Goal: Information Seeking & Learning: Learn about a topic

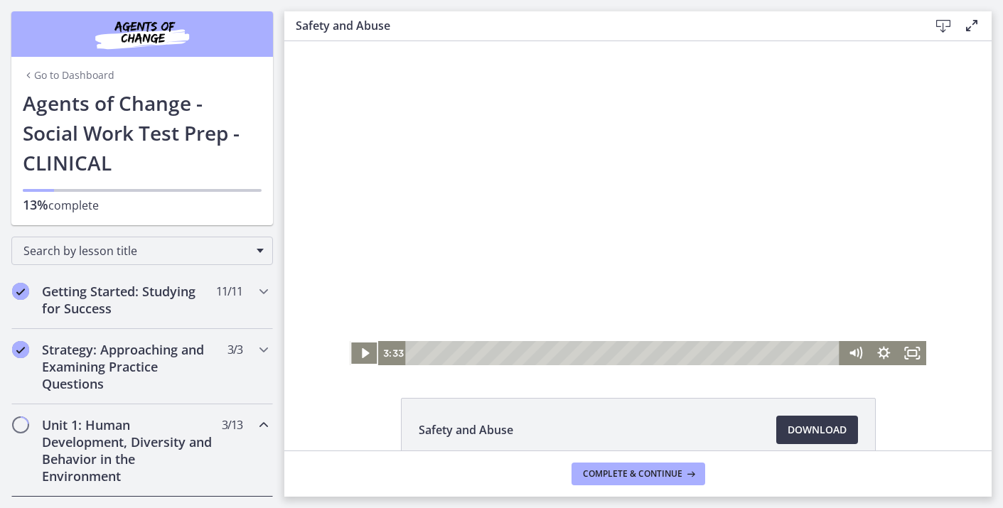
scroll to position [453, 0]
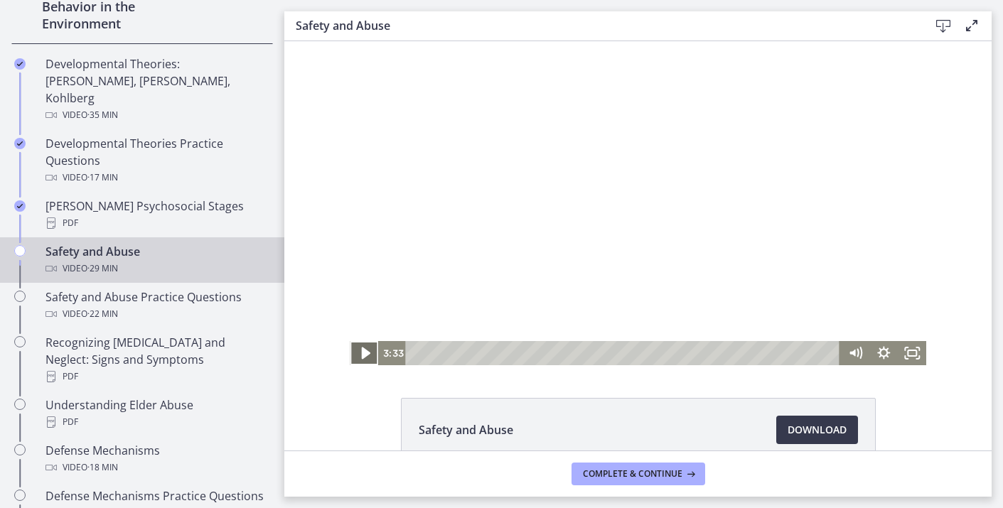
click at [362, 350] on icon "Play Video" at bounding box center [365, 354] width 9 height 12
click at [919, 354] on icon "Fullscreen" at bounding box center [912, 353] width 34 height 29
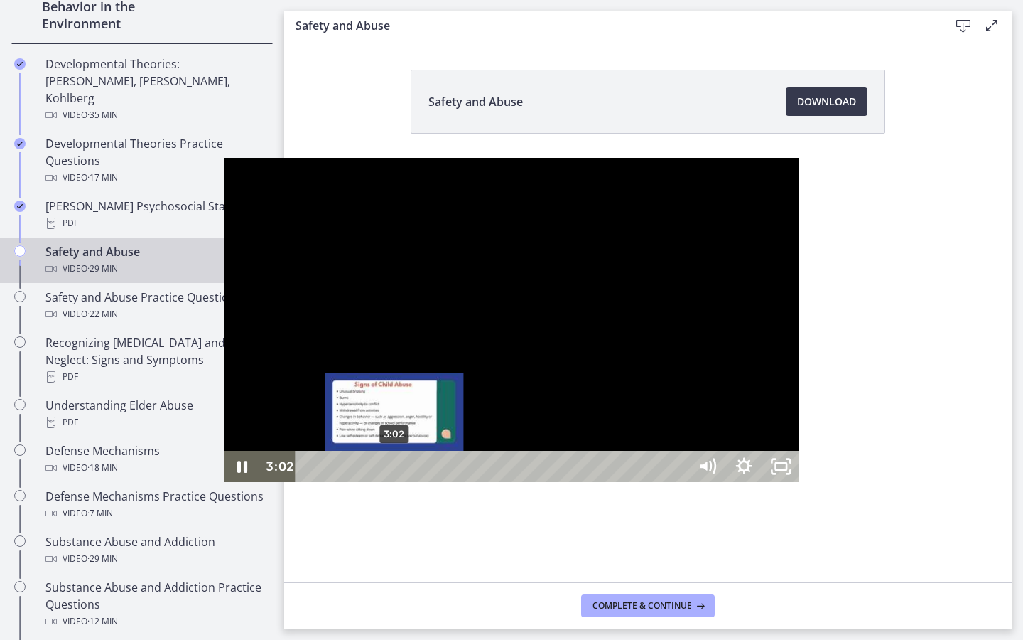
click at [309, 482] on div "3:02" at bounding box center [494, 466] width 371 height 31
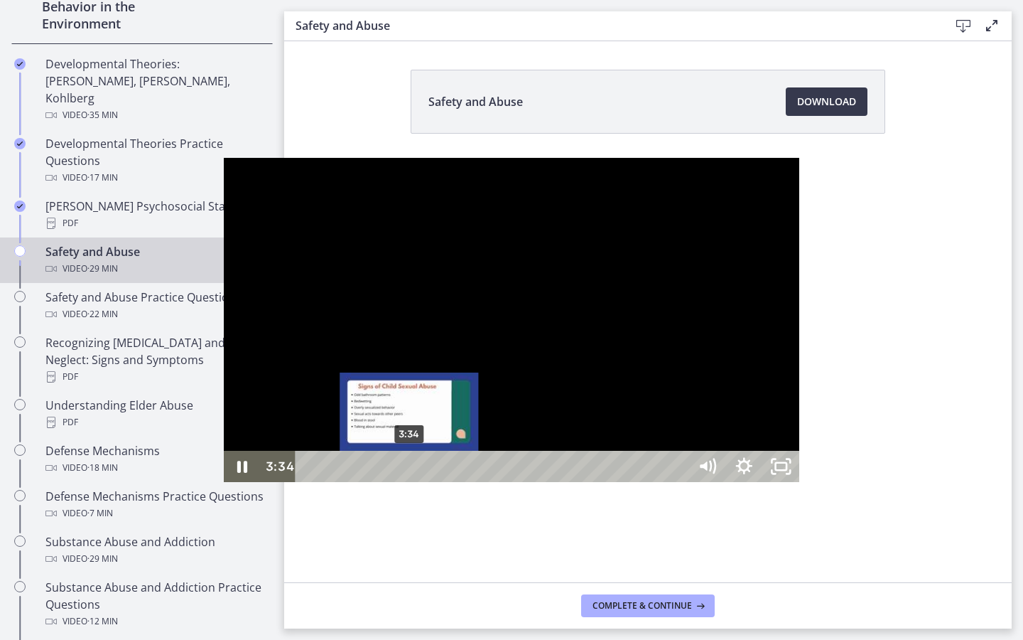
click at [309, 482] on div "3:34" at bounding box center [494, 466] width 371 height 31
click at [309, 482] on div "3:26" at bounding box center [494, 466] width 371 height 31
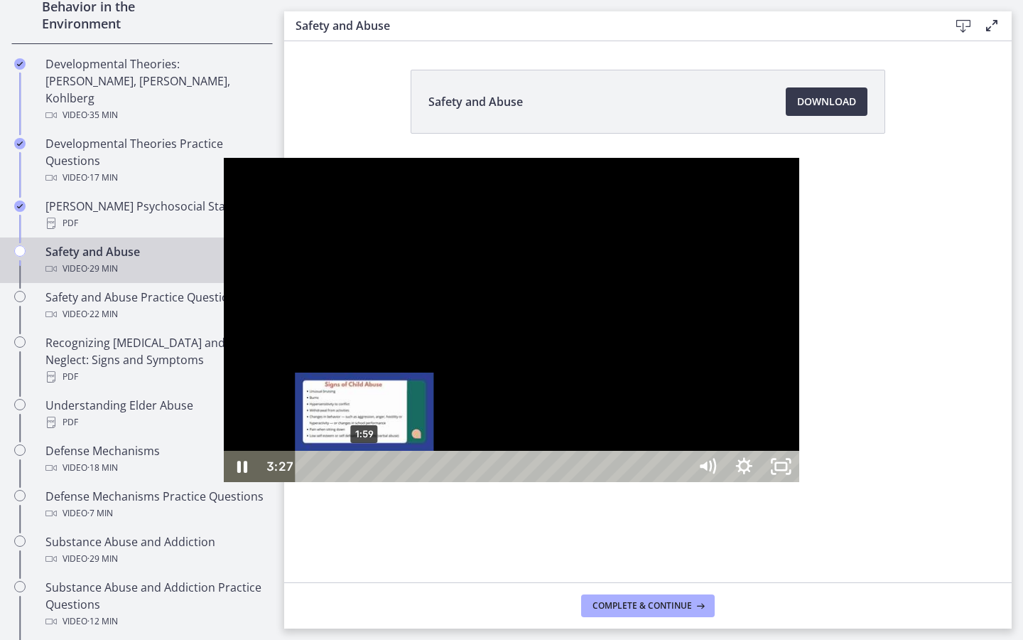
click at [309, 482] on div "1:59" at bounding box center [494, 466] width 371 height 31
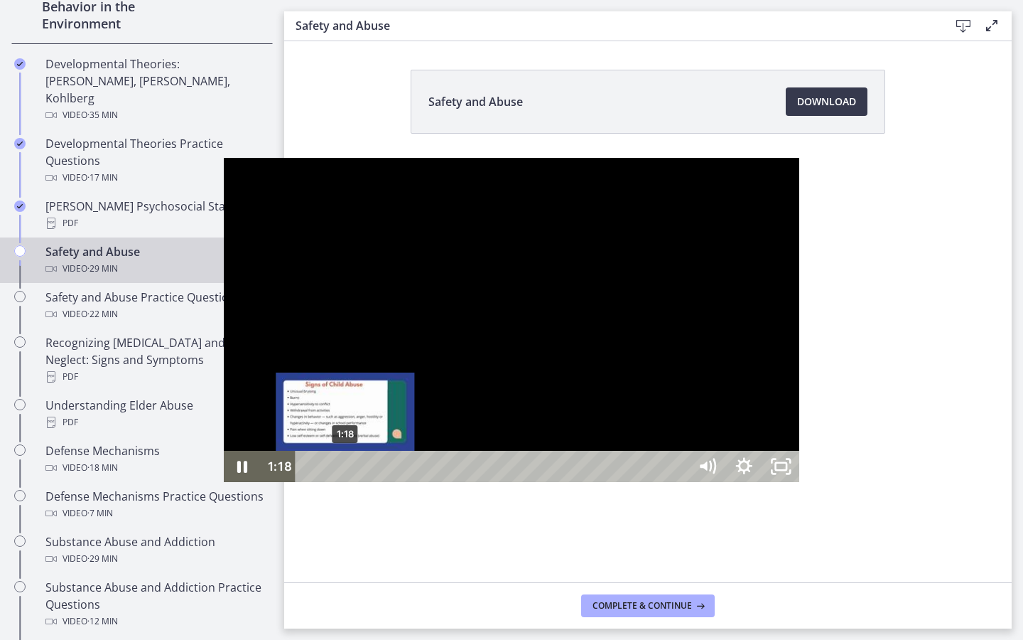
click at [309, 482] on div "1:18" at bounding box center [494, 466] width 371 height 31
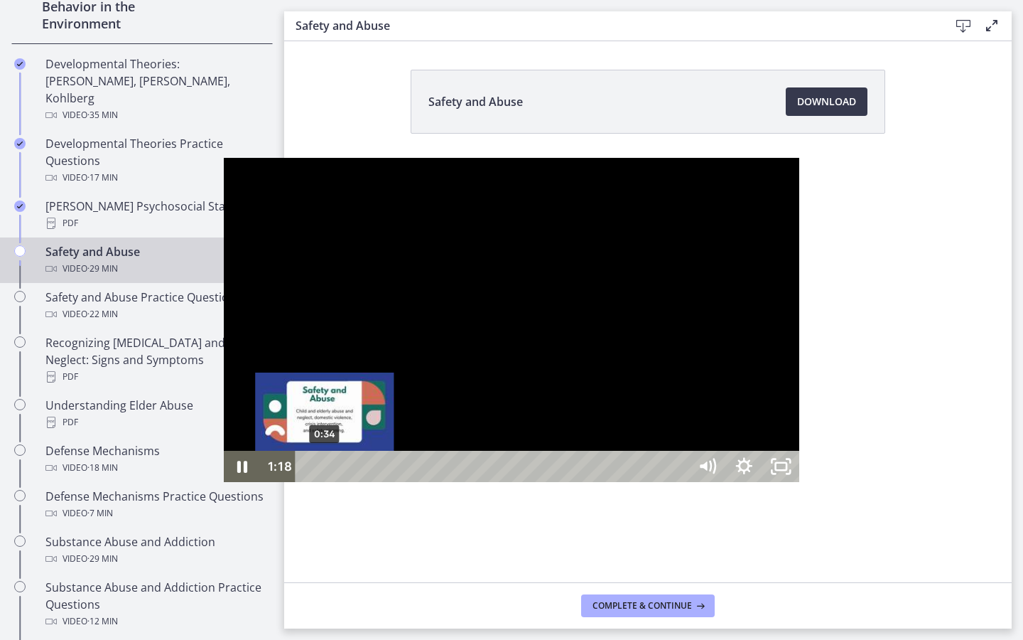
click at [309, 482] on div "0:34" at bounding box center [494, 466] width 371 height 31
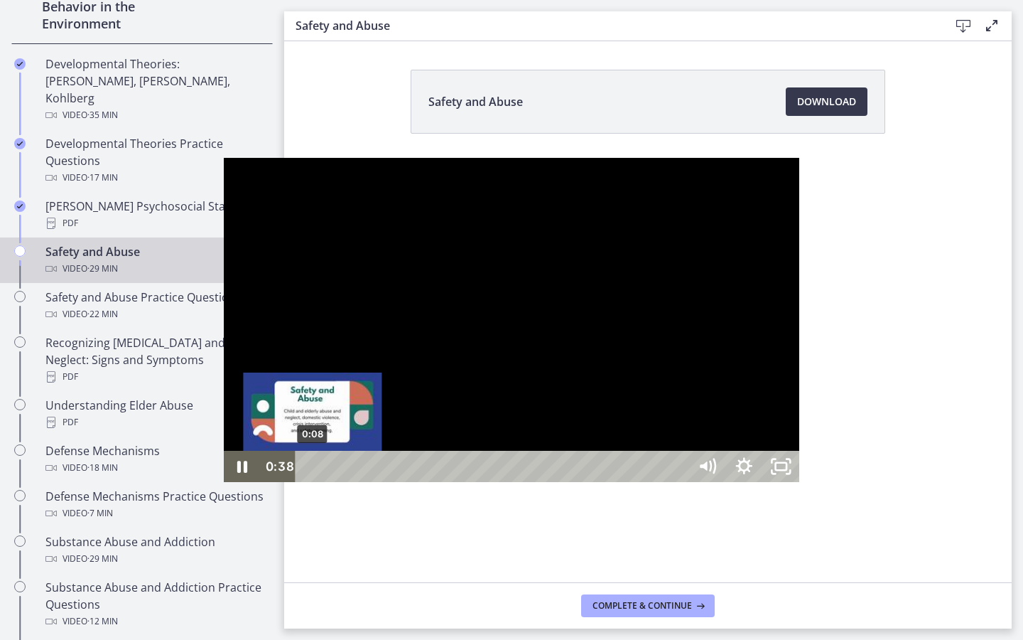
click at [309, 482] on div "0:08" at bounding box center [494, 466] width 371 height 31
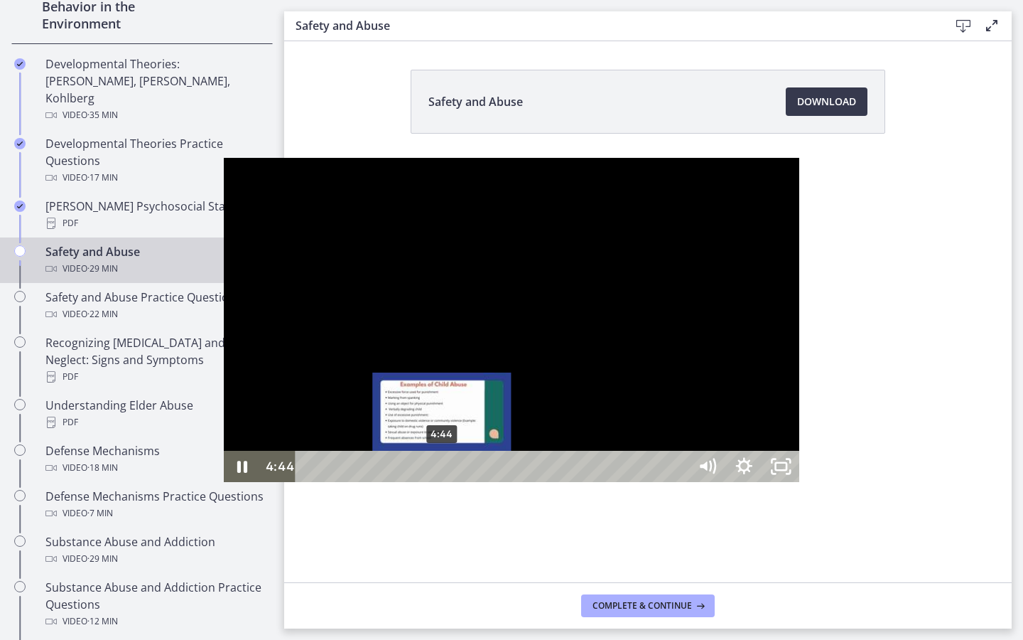
click at [309, 482] on div "4:44" at bounding box center [494, 466] width 371 height 31
click at [309, 482] on div "4:31" at bounding box center [494, 466] width 371 height 31
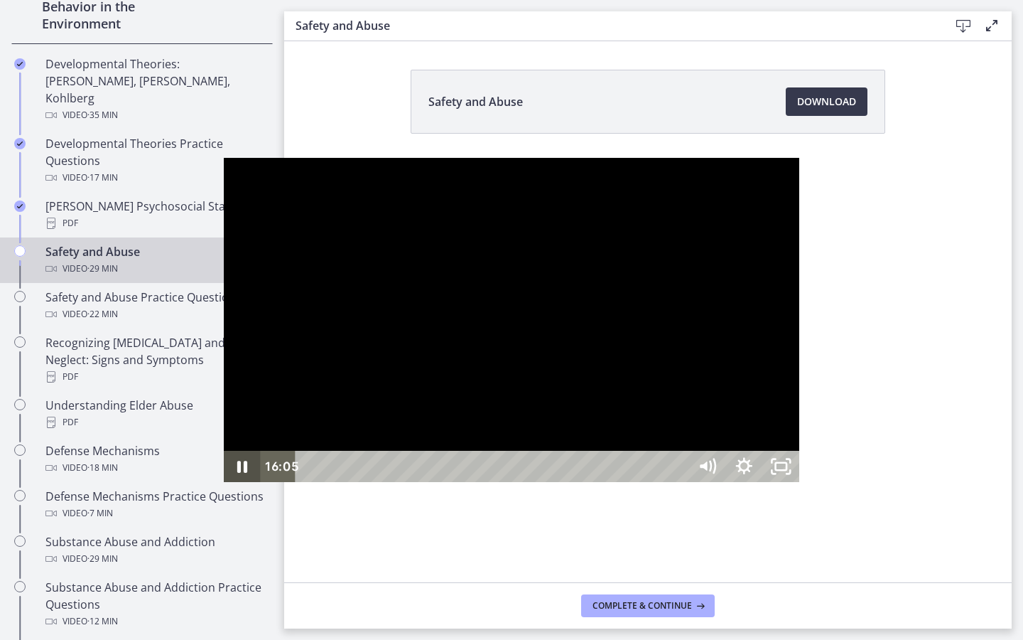
click at [237, 473] on icon "Pause" at bounding box center [242, 467] width 10 height 12
click at [222, 485] on icon "Play Video" at bounding box center [244, 467] width 44 height 38
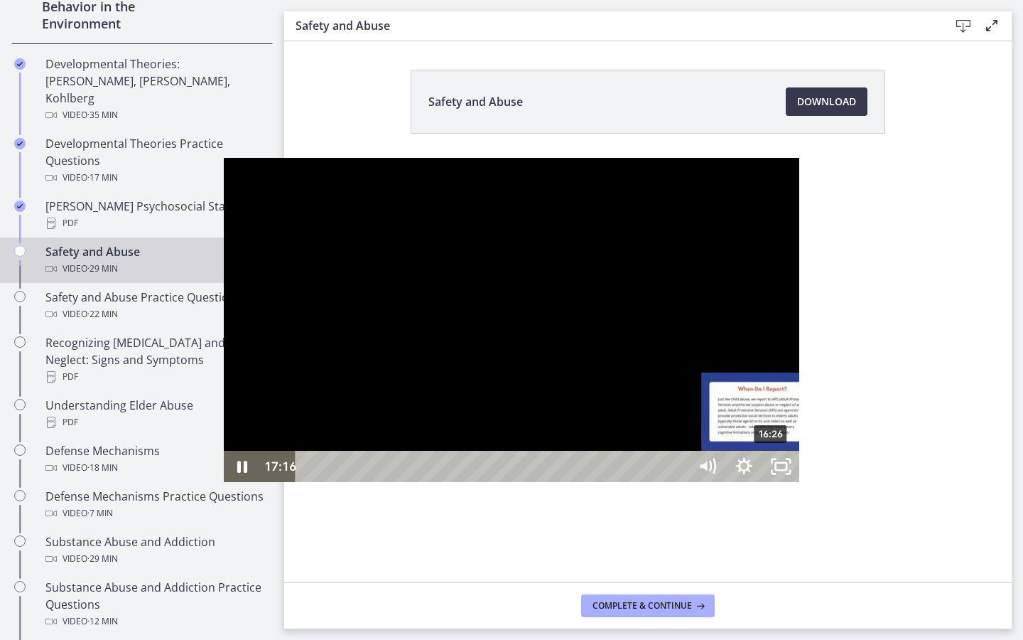
click at [549, 482] on div "16:26" at bounding box center [494, 466] width 371 height 31
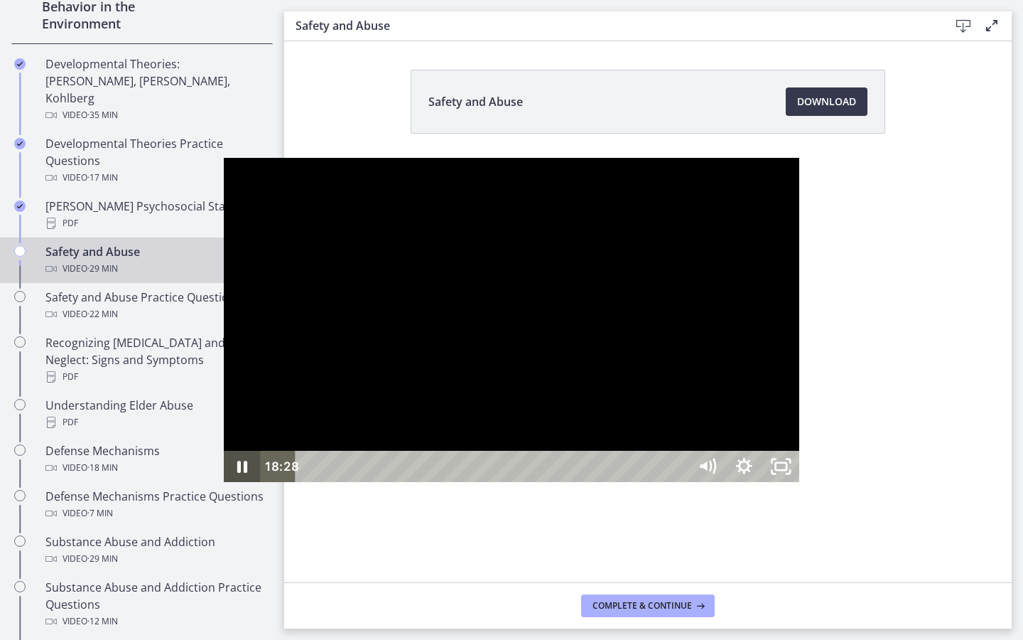
click at [224, 482] on icon "Pause" at bounding box center [242, 466] width 37 height 31
